Goal: Transaction & Acquisition: Purchase product/service

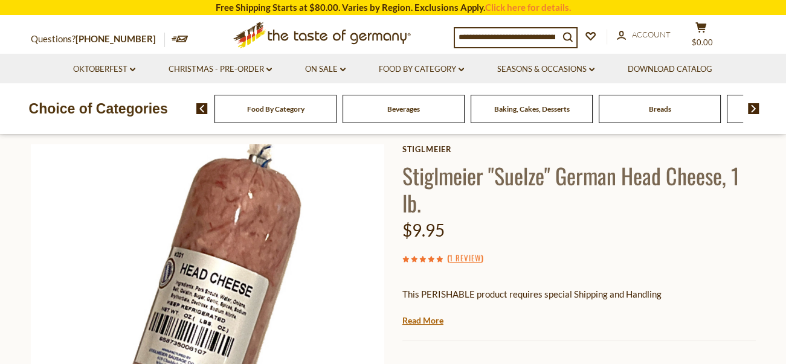
scroll to position [181, 0]
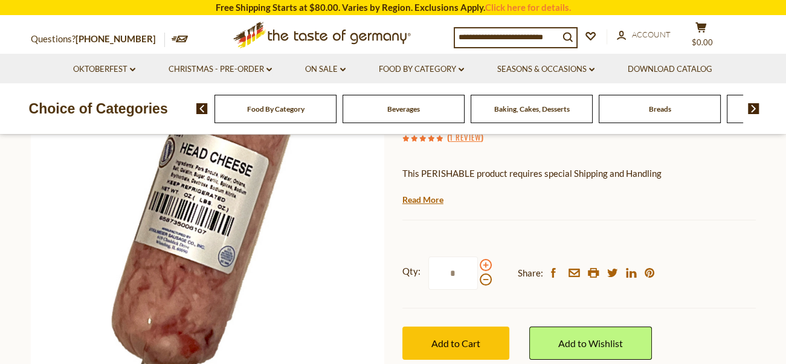
click at [484, 267] on span at bounding box center [486, 265] width 12 height 12
click at [478, 267] on input "*" at bounding box center [454, 273] width 50 height 33
click at [482, 276] on span at bounding box center [486, 280] width 12 height 12
click at [478, 276] on input "*" at bounding box center [454, 273] width 50 height 33
click at [484, 280] on span at bounding box center [486, 280] width 12 height 12
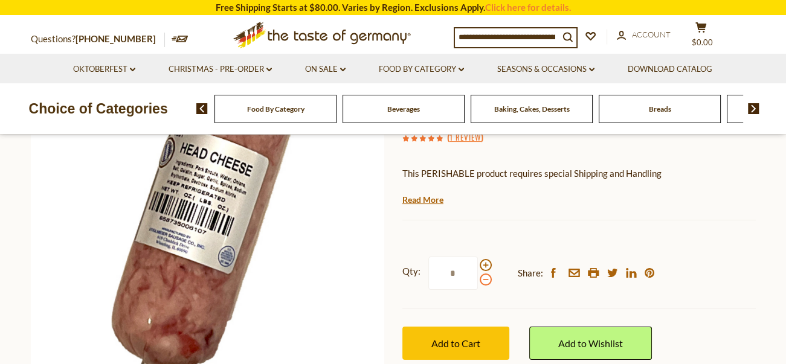
click at [478, 280] on input "*" at bounding box center [454, 273] width 50 height 33
click at [487, 265] on span at bounding box center [486, 265] width 12 height 12
click at [478, 265] on input "*" at bounding box center [454, 273] width 50 height 33
click at [487, 265] on span at bounding box center [486, 265] width 12 height 12
click at [478, 265] on input "*" at bounding box center [454, 273] width 50 height 33
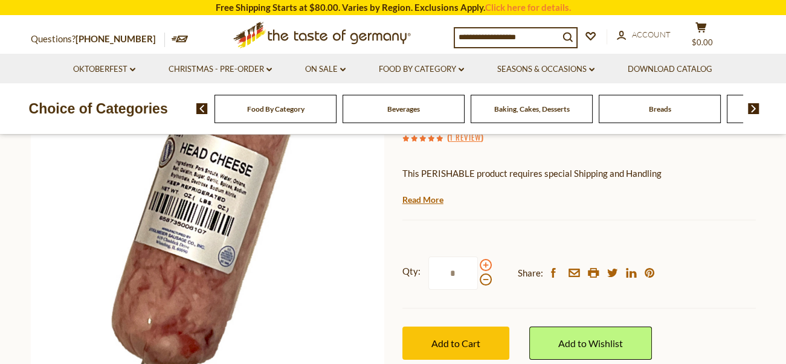
type input "*"
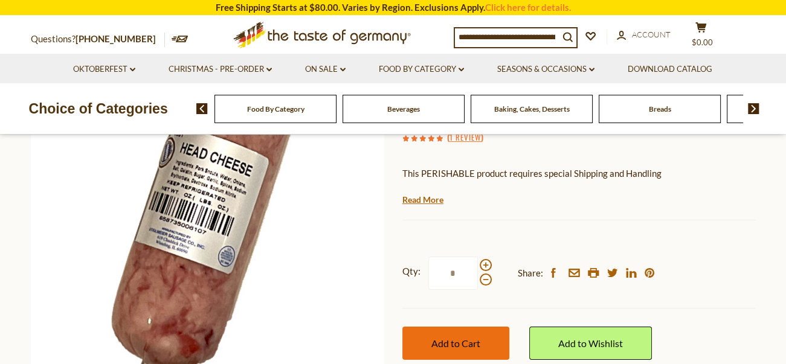
click at [468, 347] on span "Add to Cart" at bounding box center [456, 343] width 49 height 11
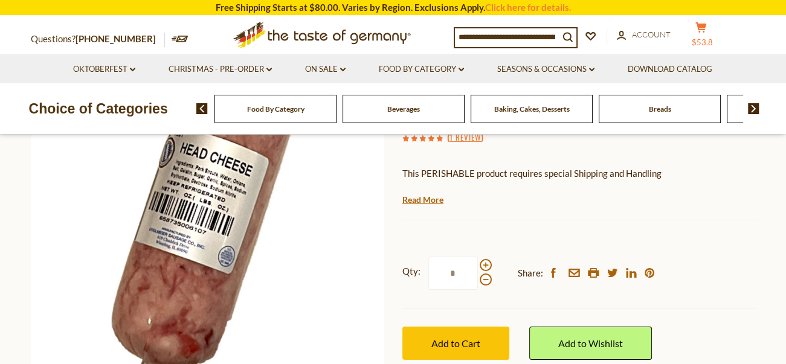
click at [705, 34] on button "cart $53.8" at bounding box center [702, 37] width 36 height 30
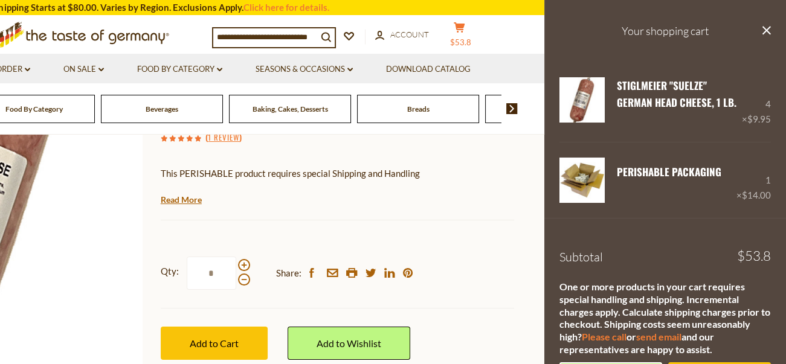
scroll to position [46, 0]
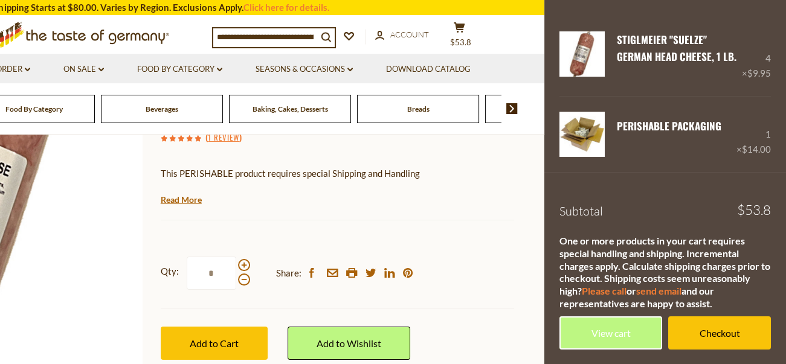
click at [497, 207] on div "Current stock: 0" at bounding box center [338, 211] width 354 height 8
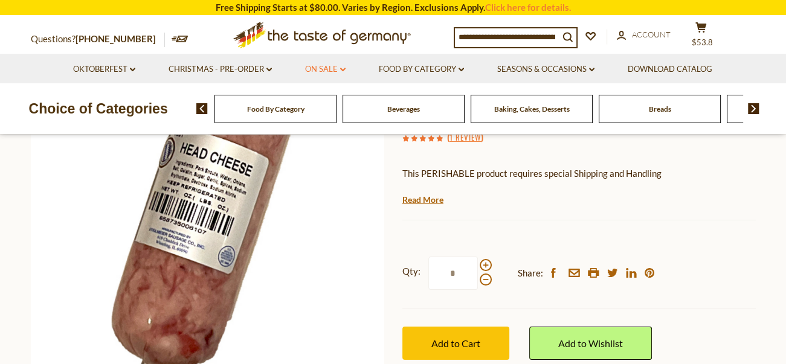
click at [319, 71] on link "On Sale dropdown_arrow" at bounding box center [325, 69] width 40 height 13
click at [325, 98] on link "All On Sale" at bounding box center [321, 100] width 44 height 11
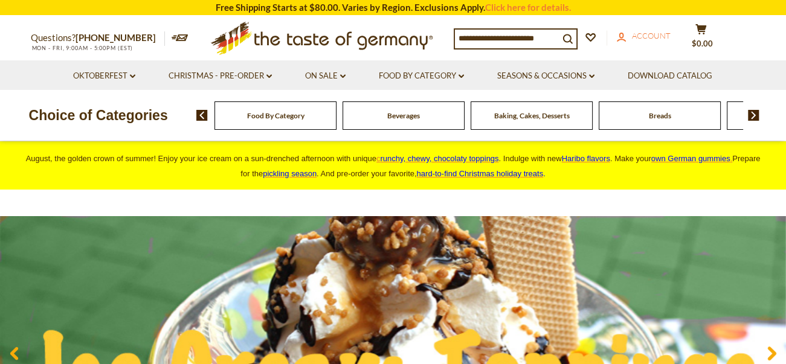
click at [656, 36] on span "Account" at bounding box center [651, 36] width 39 height 10
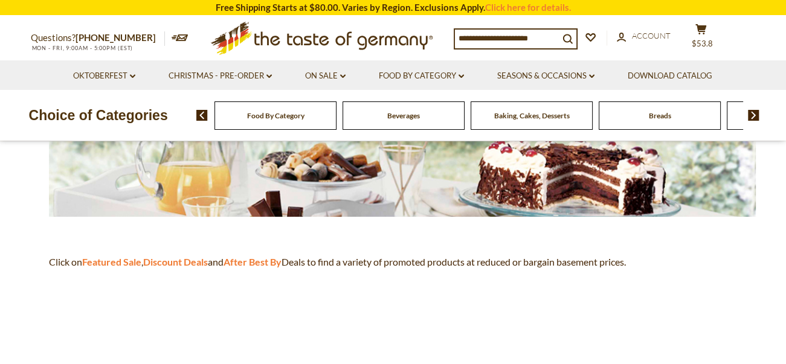
scroll to position [302, 0]
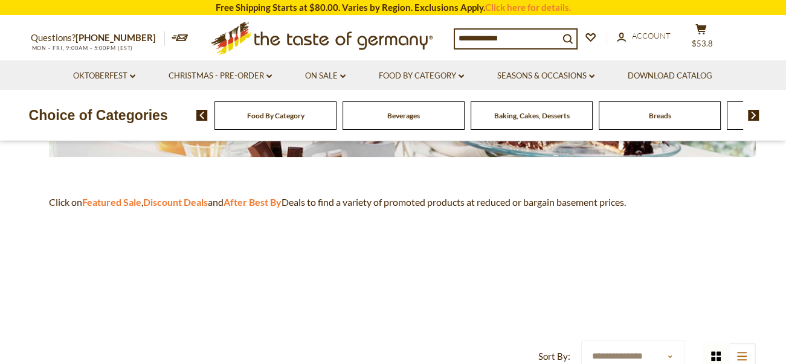
click at [312, 124] on div "Food By Category" at bounding box center [276, 116] width 122 height 28
click at [282, 115] on span "Food By Category" at bounding box center [275, 115] width 57 height 9
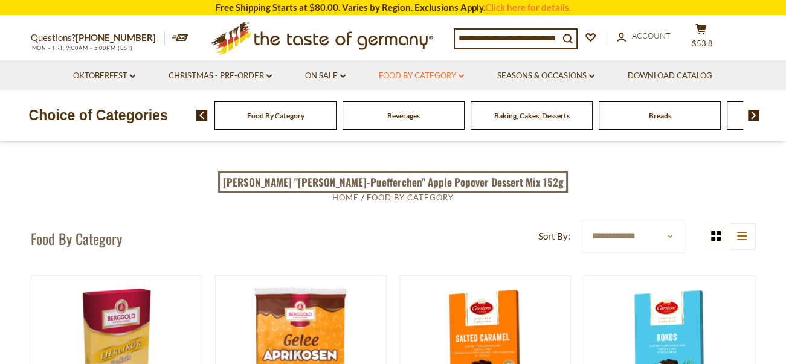
click at [426, 77] on link "Food By Category dropdown_arrow" at bounding box center [421, 76] width 85 height 13
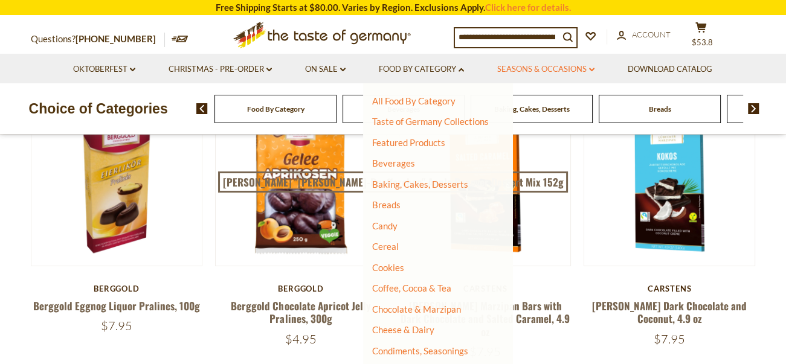
click at [568, 68] on link "Seasons & Occasions dropdown_arrow" at bounding box center [545, 69] width 97 height 13
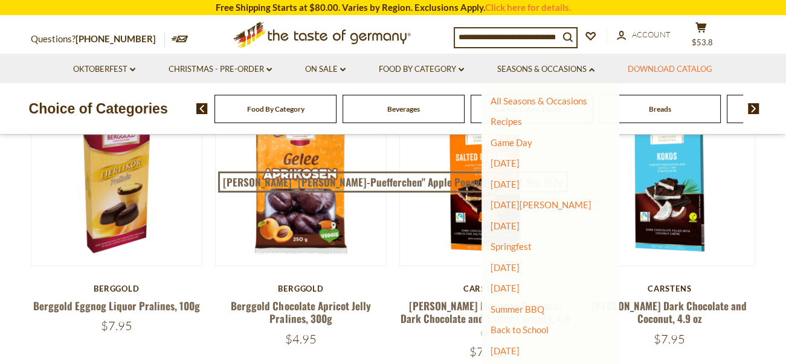
click at [655, 73] on link "Download Catalog" at bounding box center [670, 69] width 85 height 13
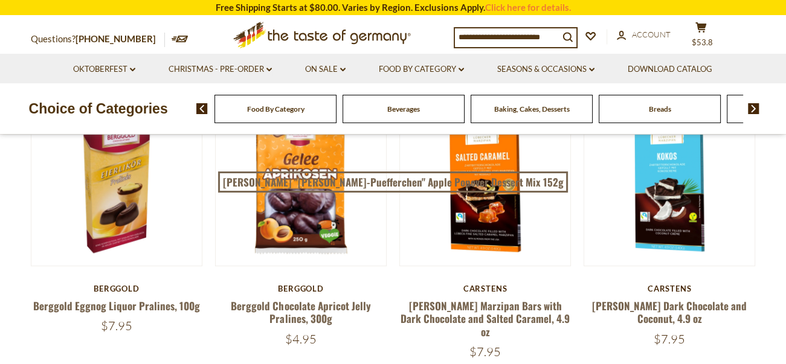
click at [754, 110] on img at bounding box center [753, 108] width 11 height 11
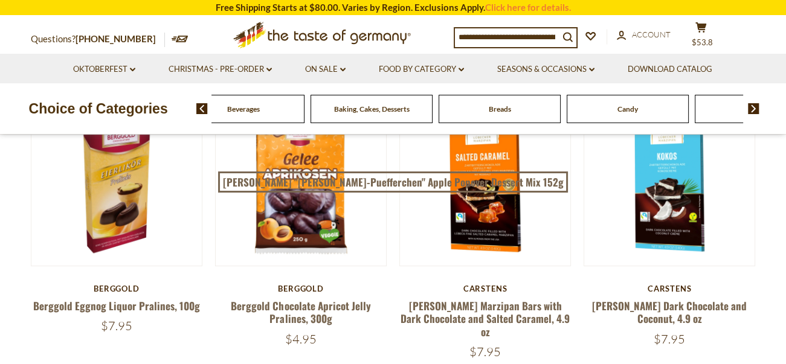
click at [754, 110] on img at bounding box center [753, 108] width 11 height 11
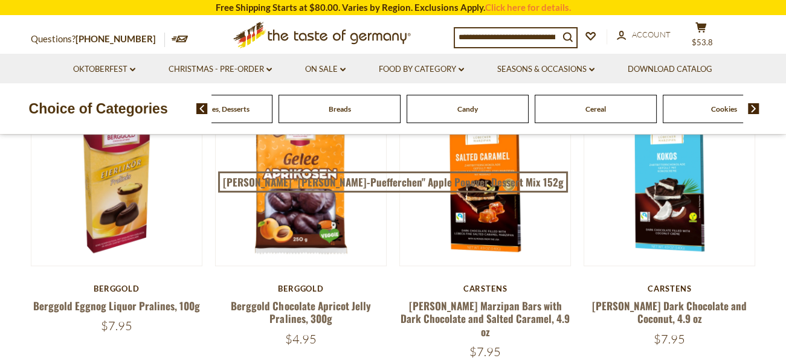
click at [754, 110] on img at bounding box center [753, 108] width 11 height 11
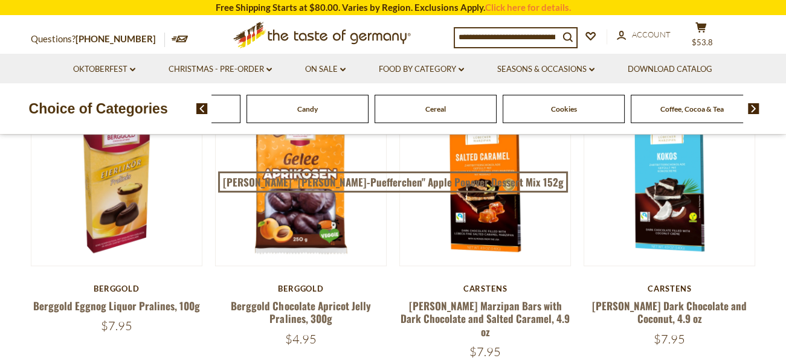
click at [754, 110] on img at bounding box center [753, 108] width 11 height 11
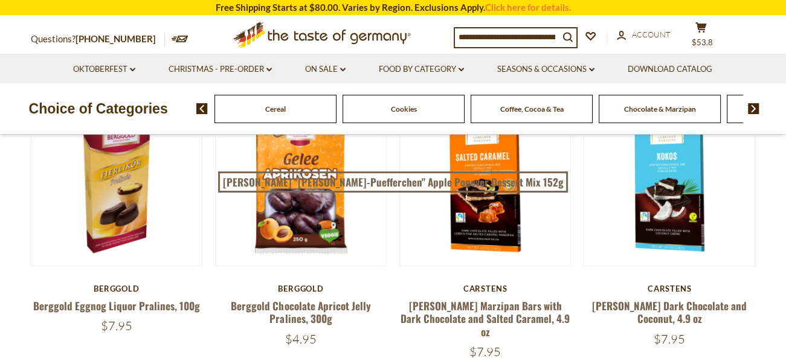
click at [754, 110] on img at bounding box center [753, 108] width 11 height 11
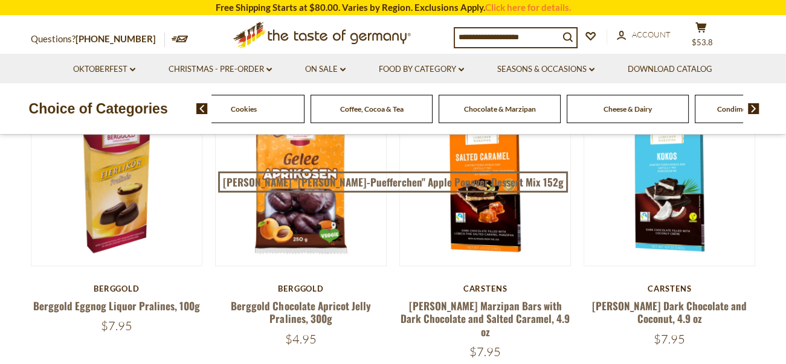
click at [754, 110] on img at bounding box center [753, 108] width 11 height 11
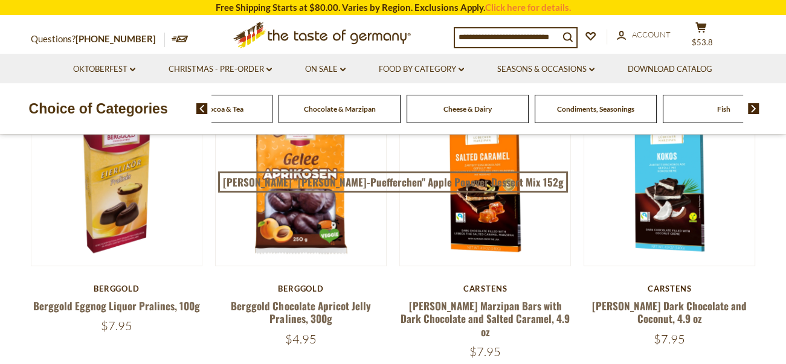
click at [754, 110] on img at bounding box center [753, 108] width 11 height 11
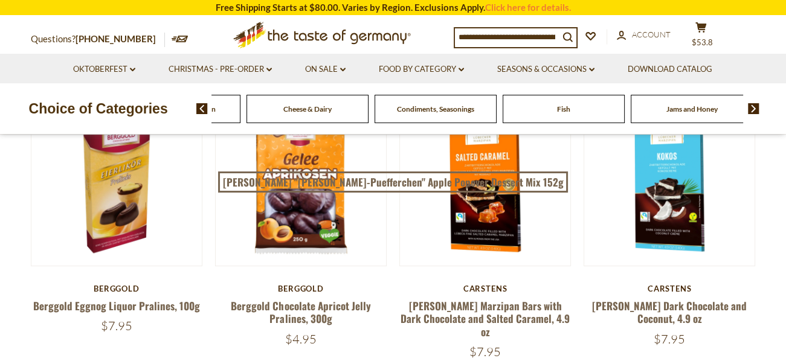
click at [754, 110] on img at bounding box center [753, 108] width 11 height 11
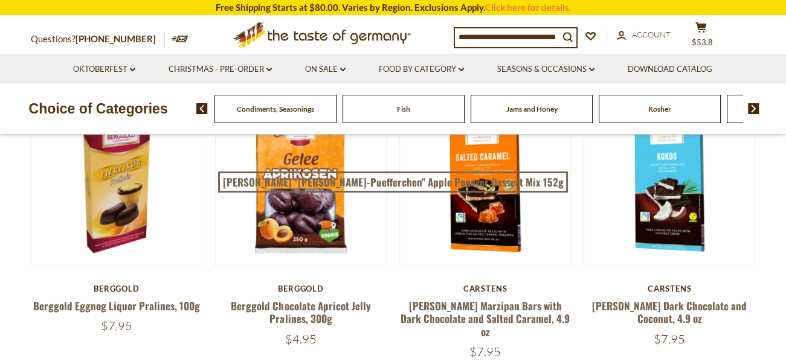
click at [754, 110] on img at bounding box center [753, 108] width 11 height 11
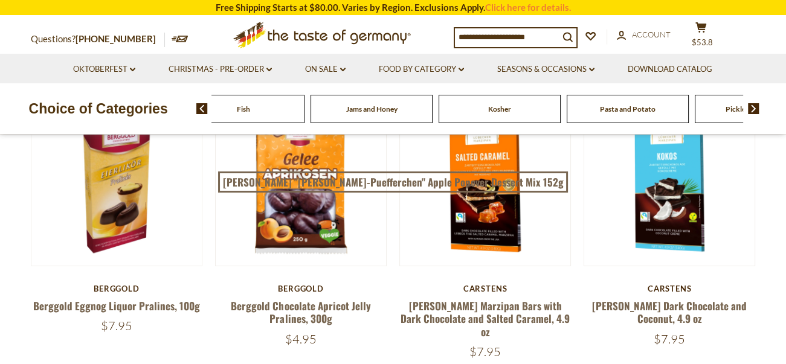
click at [754, 110] on img at bounding box center [753, 108] width 11 height 11
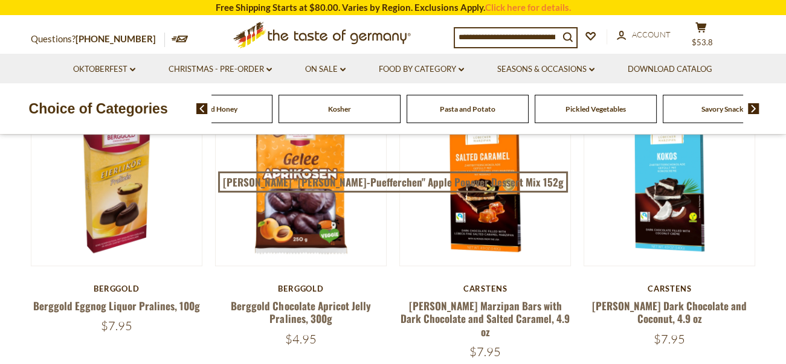
click at [469, 111] on span "Pasta and Potato" at bounding box center [468, 109] width 56 height 9
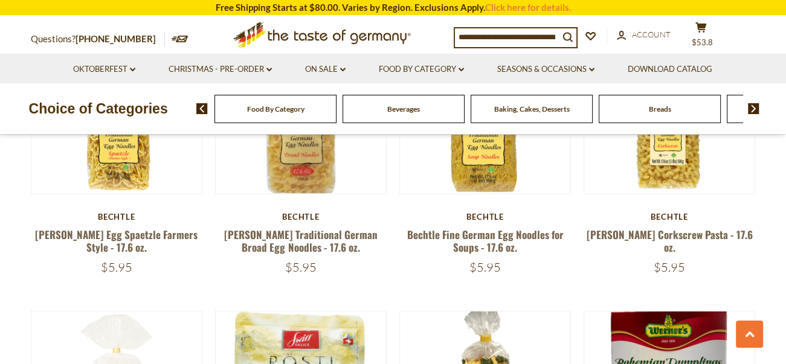
scroll to position [2720, 0]
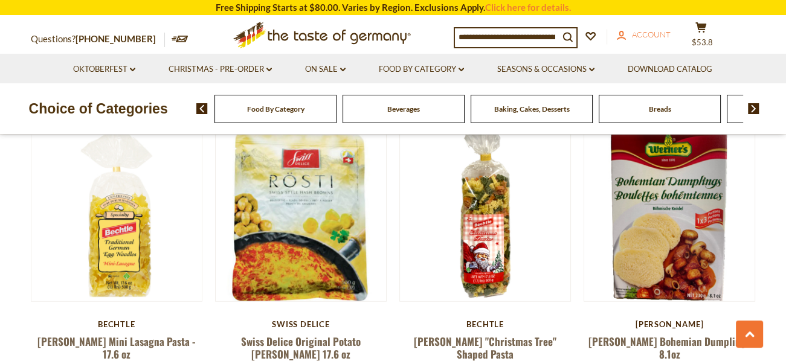
click at [653, 35] on span "Account" at bounding box center [651, 35] width 39 height 10
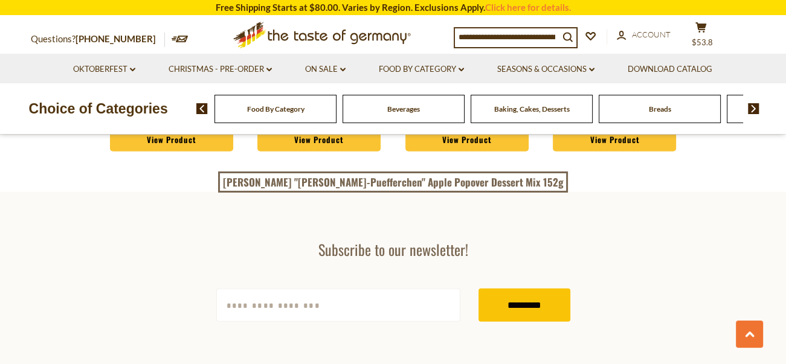
scroll to position [2962, 0]
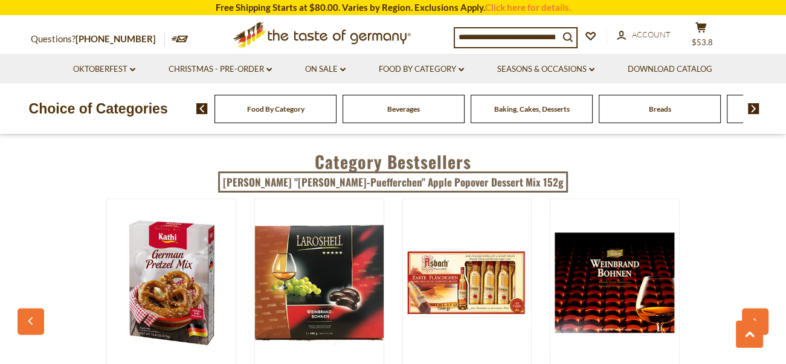
click at [756, 109] on img at bounding box center [753, 108] width 11 height 11
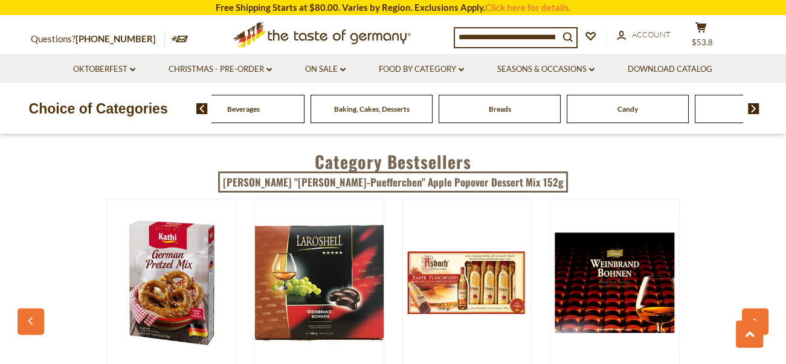
click at [756, 109] on img at bounding box center [753, 108] width 11 height 11
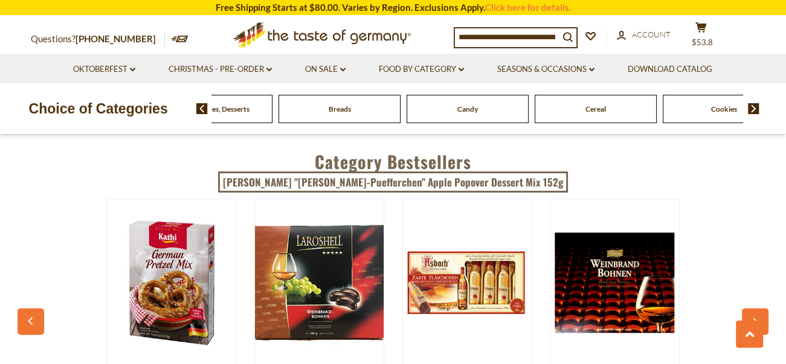
click at [756, 109] on img at bounding box center [753, 108] width 11 height 11
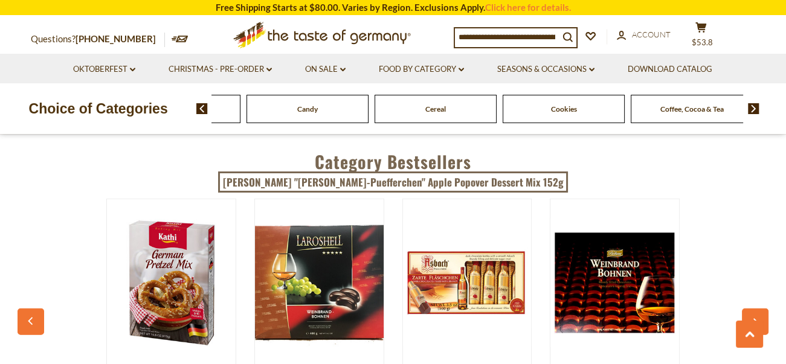
click at [756, 109] on img at bounding box center [753, 108] width 11 height 11
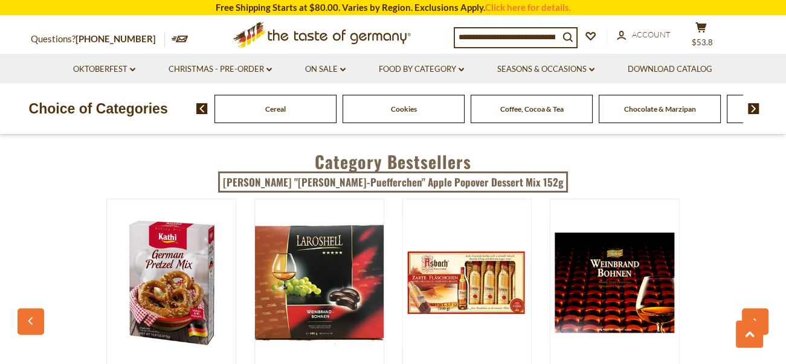
click at [756, 109] on img at bounding box center [753, 108] width 11 height 11
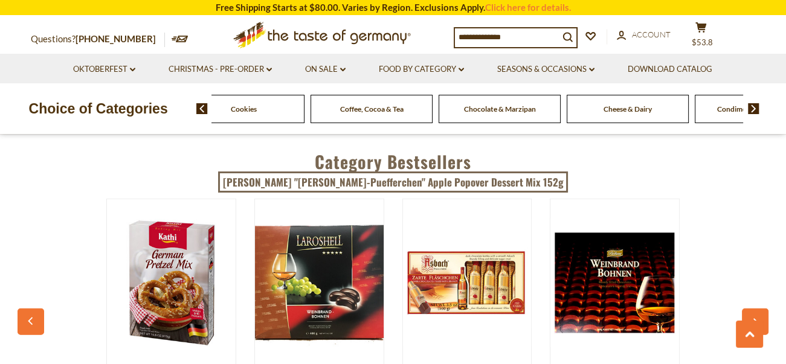
click at [756, 109] on img at bounding box center [753, 108] width 11 height 11
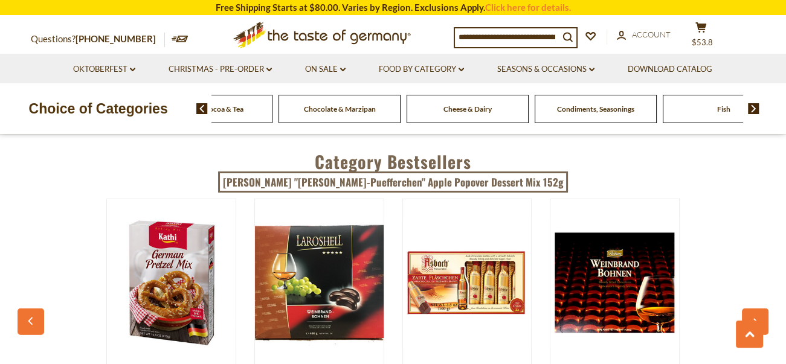
click at [459, 112] on span "Cheese & Dairy" at bounding box center [468, 109] width 48 height 9
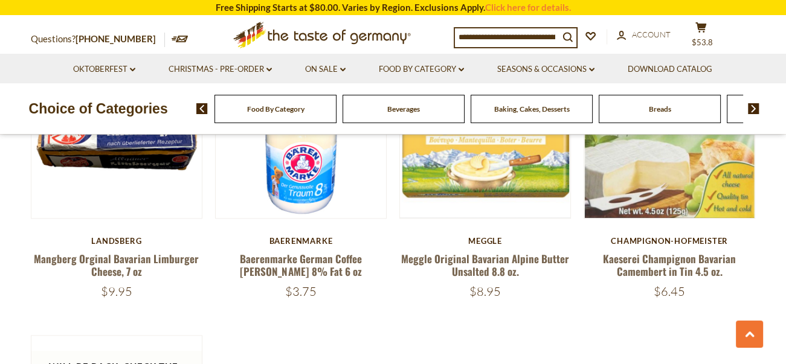
scroll to position [1208, 0]
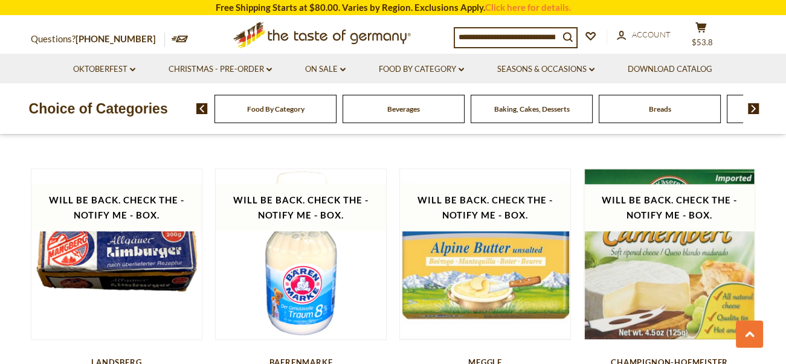
click at [754, 110] on img at bounding box center [753, 108] width 11 height 11
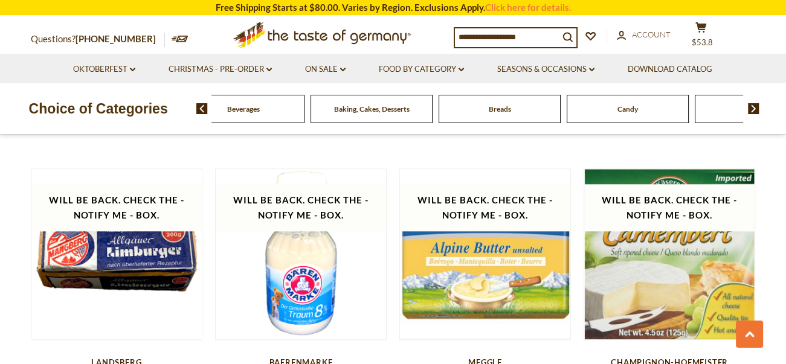
click at [754, 110] on img at bounding box center [753, 108] width 11 height 11
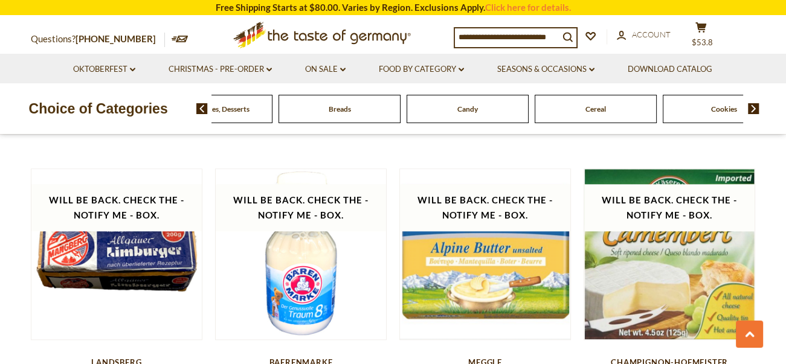
click at [754, 110] on img at bounding box center [753, 108] width 11 height 11
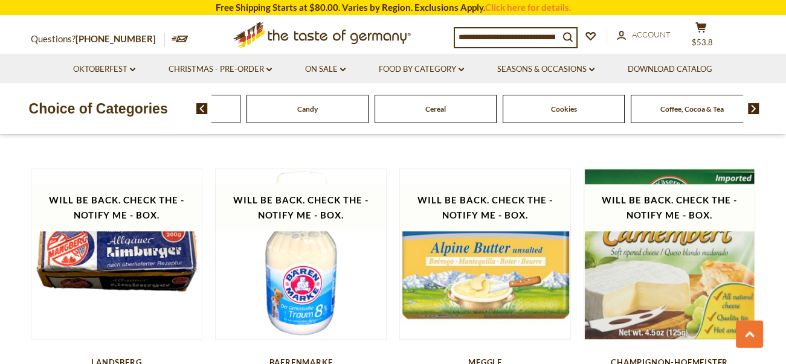
click at [754, 110] on img at bounding box center [753, 108] width 11 height 11
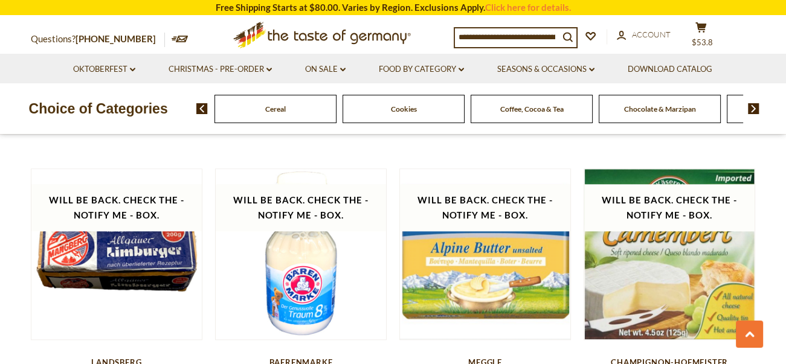
click at [754, 110] on img at bounding box center [753, 108] width 11 height 11
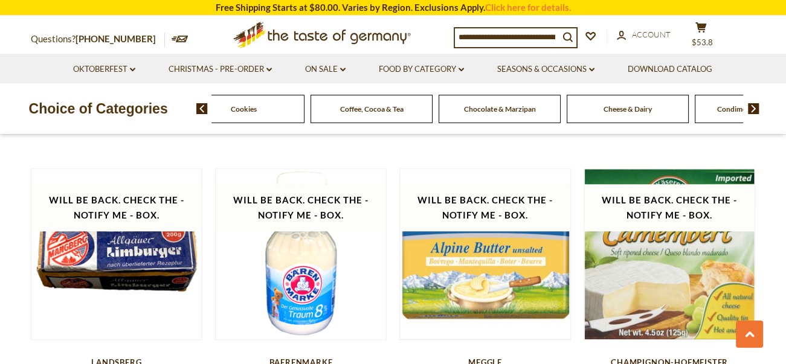
click at [754, 110] on img at bounding box center [753, 108] width 11 height 11
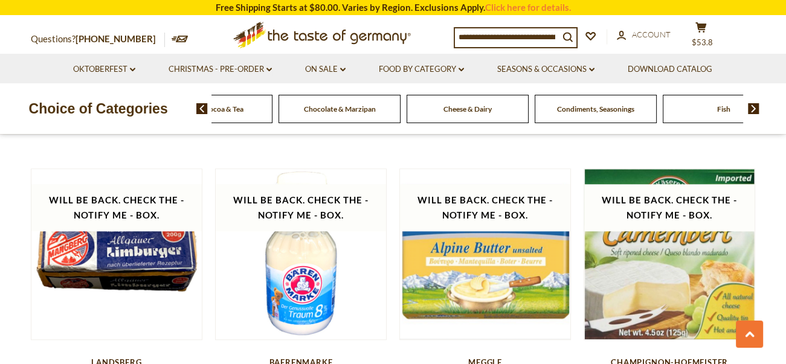
click at [754, 110] on img at bounding box center [753, 108] width 11 height 11
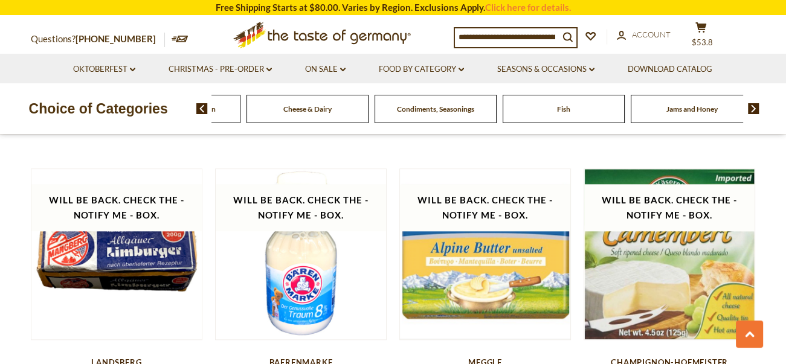
click at [754, 109] on img at bounding box center [753, 108] width 11 height 11
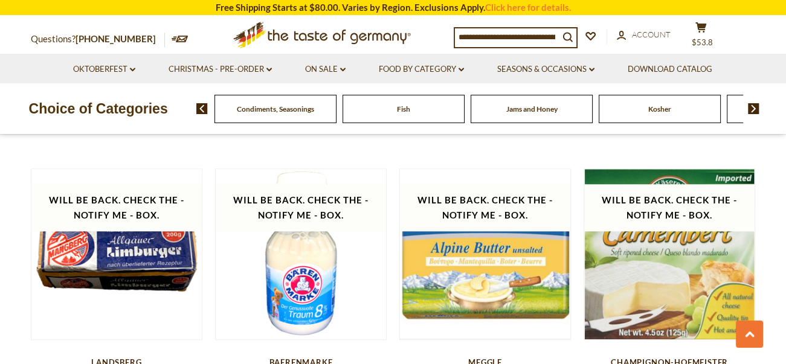
click at [754, 109] on img at bounding box center [753, 108] width 11 height 11
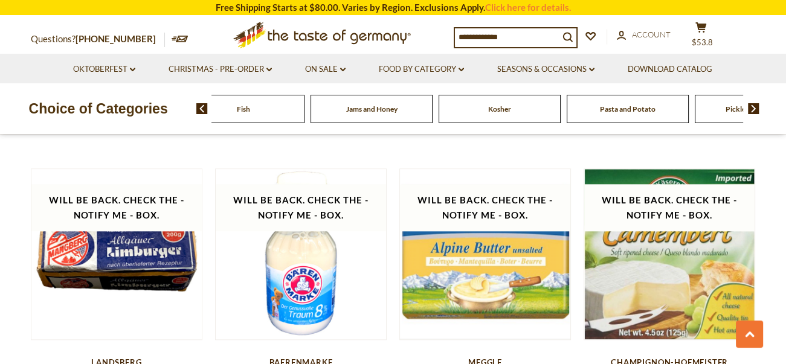
click at [754, 109] on img at bounding box center [753, 108] width 11 height 11
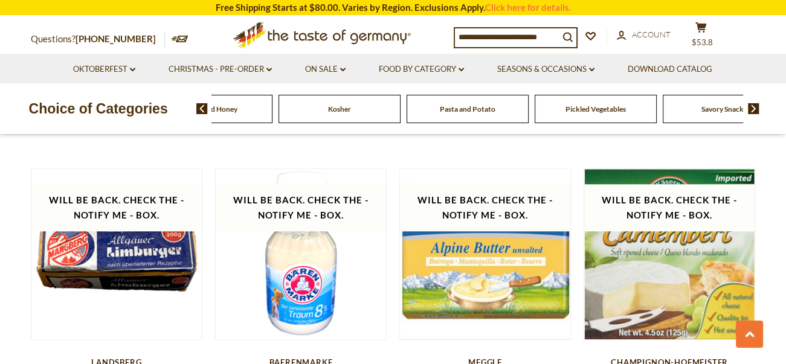
click at [754, 109] on img at bounding box center [753, 108] width 11 height 11
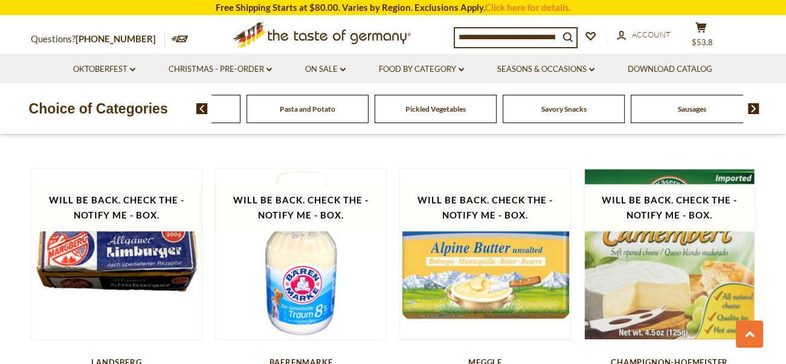
click at [754, 109] on img at bounding box center [753, 108] width 11 height 11
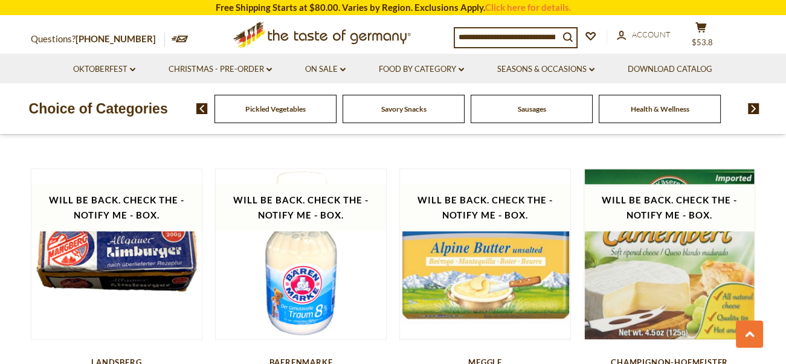
click at [528, 112] on span "Sausages" at bounding box center [532, 109] width 28 height 9
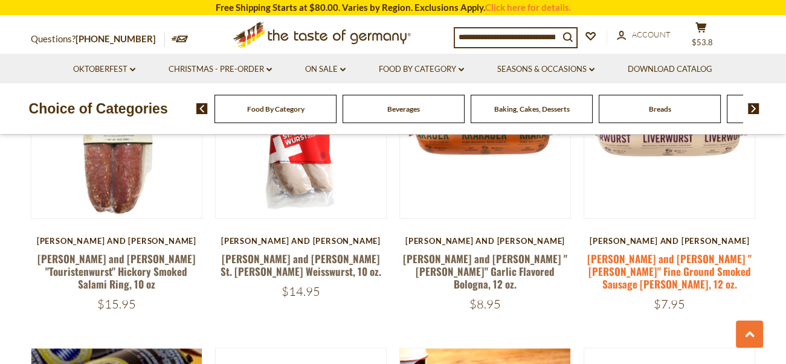
scroll to position [1269, 0]
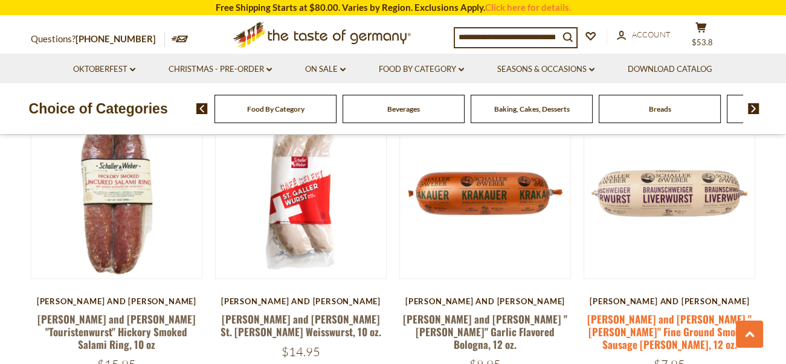
click at [661, 312] on link "[PERSON_NAME] and [PERSON_NAME] "[PERSON_NAME]" Fine Ground Smoked Sausage [PER…" at bounding box center [669, 332] width 164 height 41
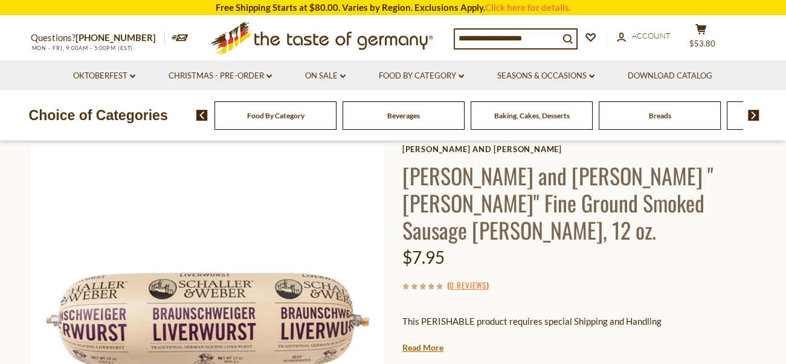
scroll to position [181, 0]
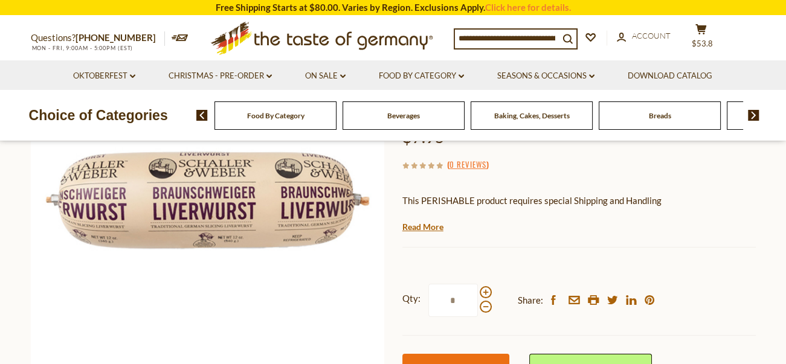
click at [474, 364] on span "Add to Cart" at bounding box center [456, 370] width 49 height 11
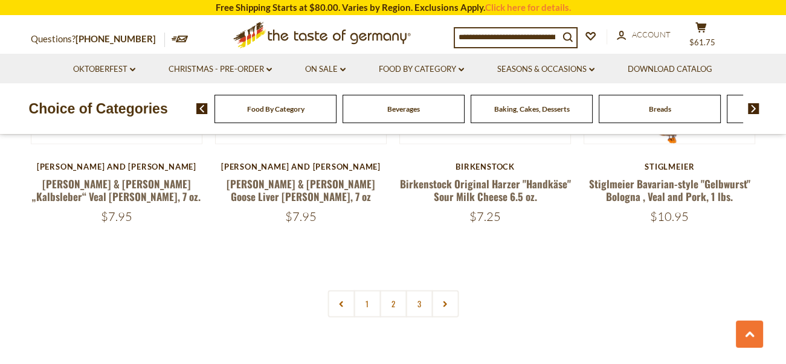
scroll to position [2962, 0]
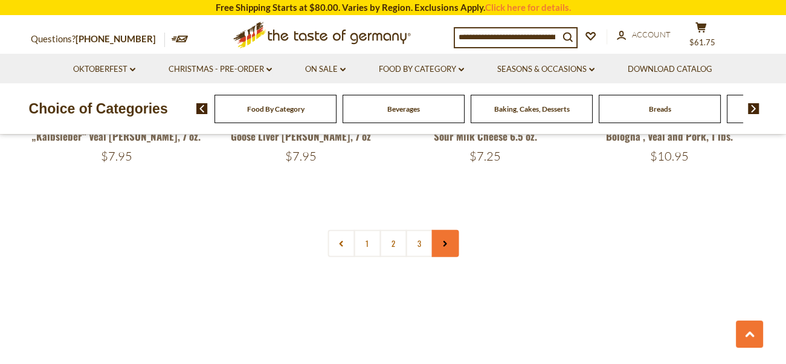
click at [444, 230] on link at bounding box center [445, 243] width 27 height 27
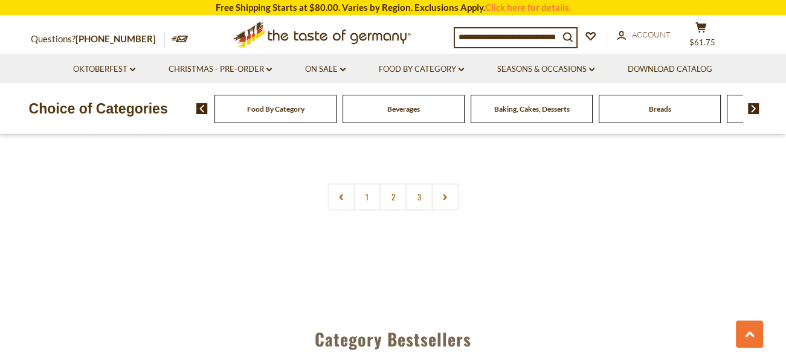
scroll to position [2887, 0]
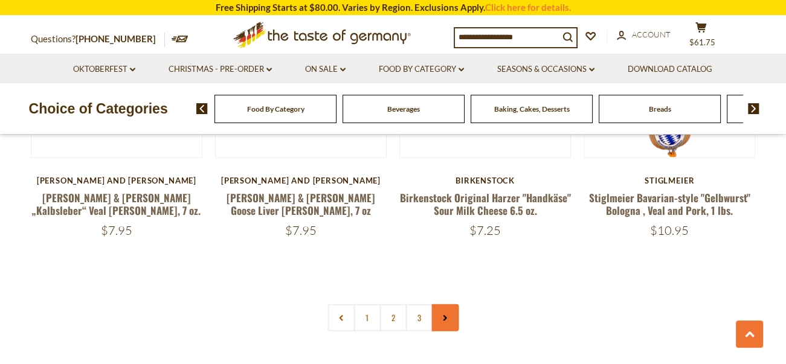
click at [447, 305] on link at bounding box center [445, 318] width 27 height 27
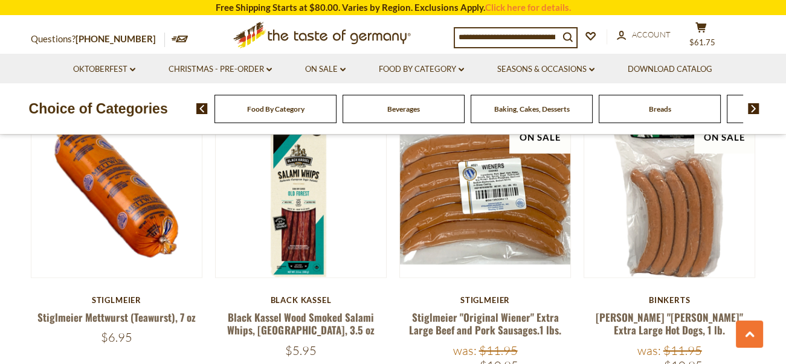
scroll to position [1934, 0]
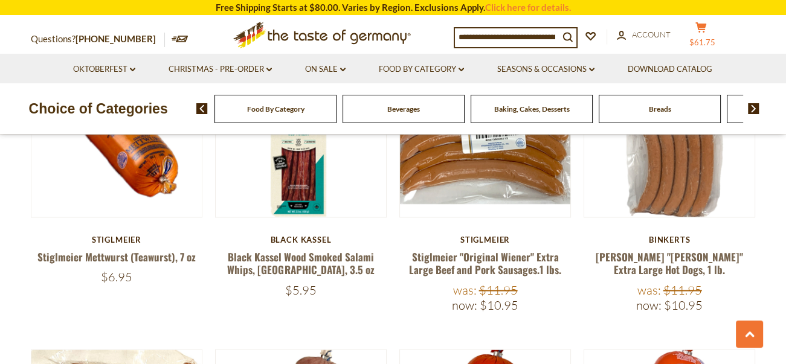
click at [711, 34] on button "cart $61.75" at bounding box center [702, 37] width 36 height 30
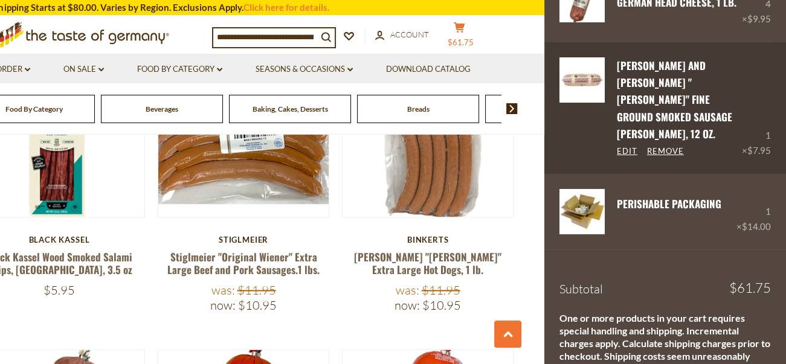
scroll to position [161, 0]
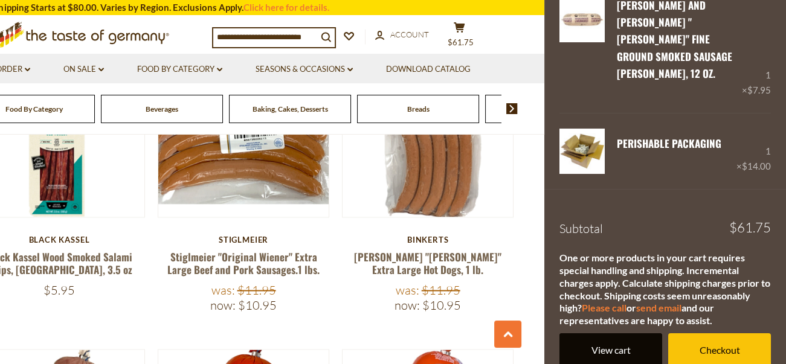
click at [610, 338] on link "View cart" at bounding box center [611, 350] width 103 height 33
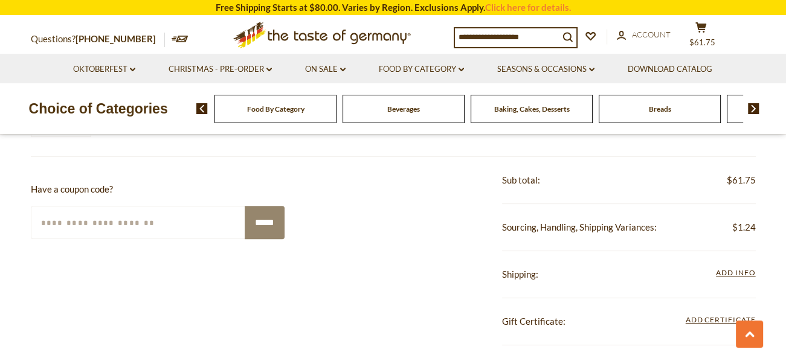
scroll to position [544, 0]
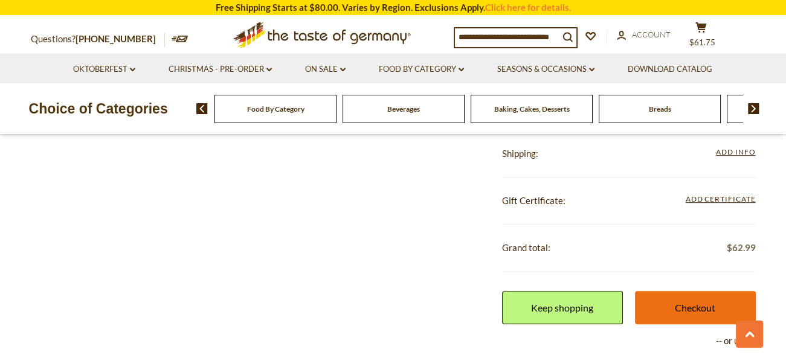
click at [681, 306] on link "Checkout" at bounding box center [695, 307] width 121 height 33
